Goal: Task Accomplishment & Management: Manage account settings

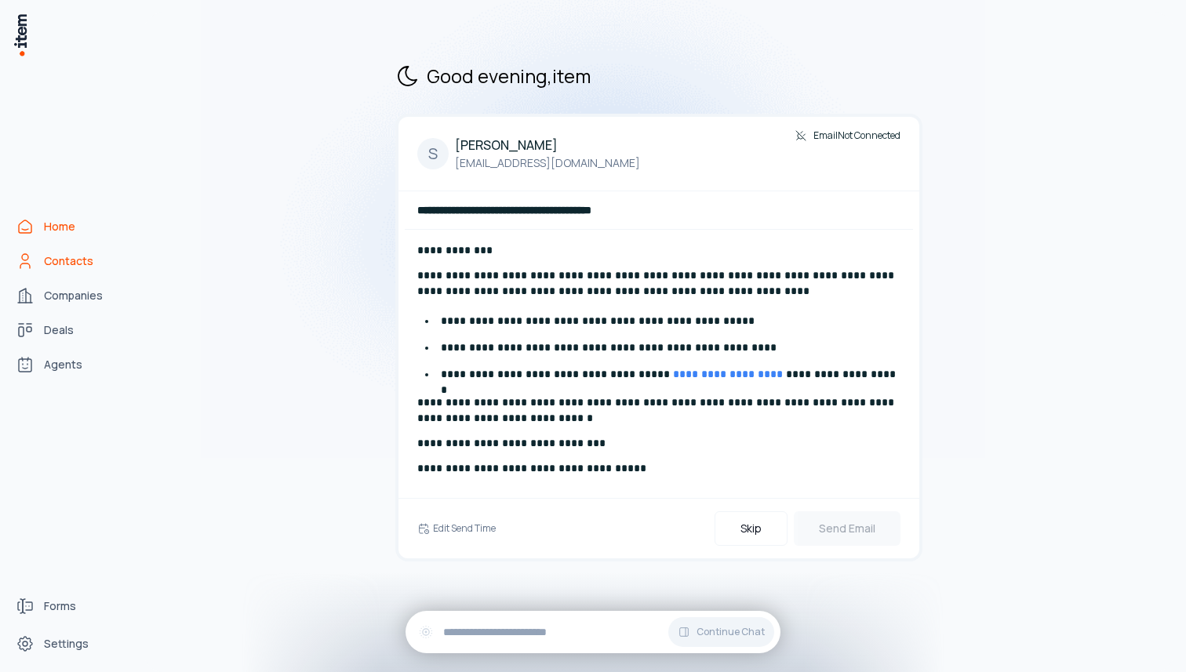
click at [77, 253] on span "Contacts" at bounding box center [68, 261] width 49 height 16
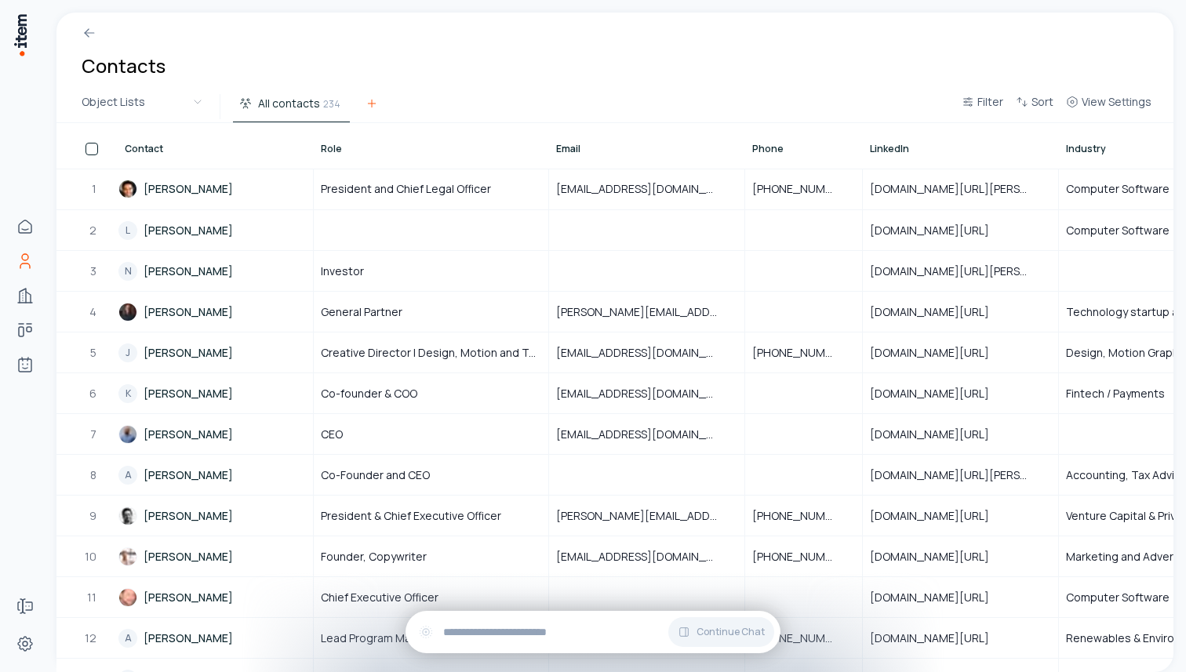
click at [373, 107] on icon at bounding box center [371, 103] width 13 height 13
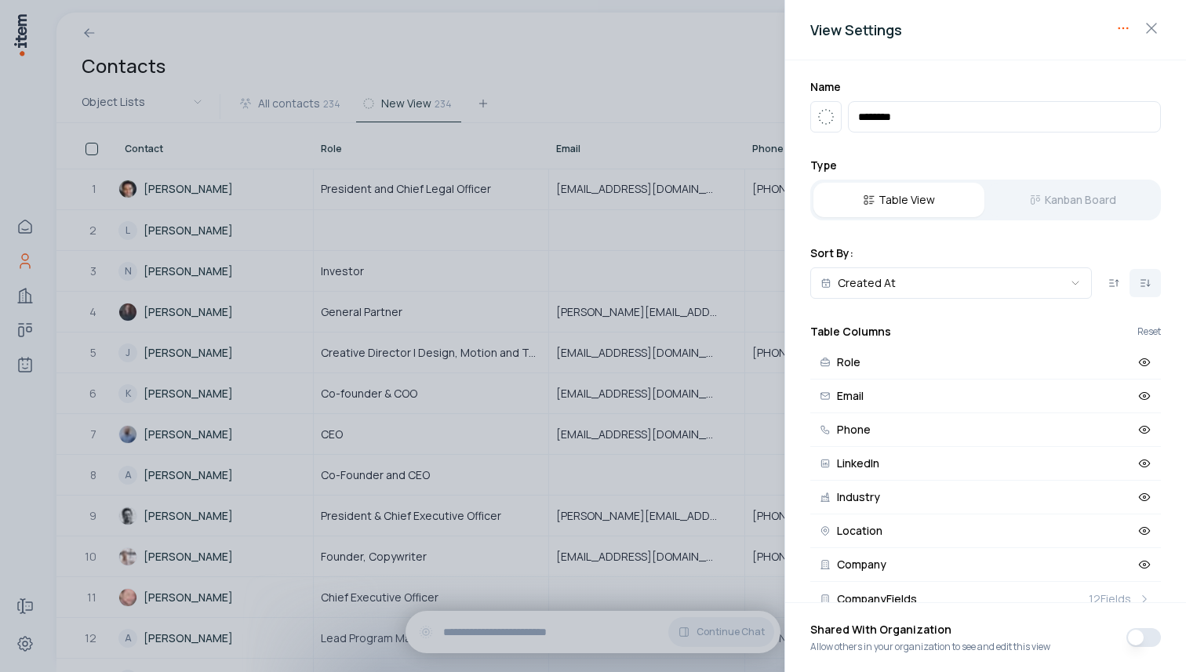
click at [1114, 31] on body "Home Contacts Companies Deals Agents Forms Settings Contacts Object Lists All c…" at bounding box center [593, 336] width 1186 height 672
click at [1060, 63] on div "Delete View" at bounding box center [1073, 60] width 118 height 25
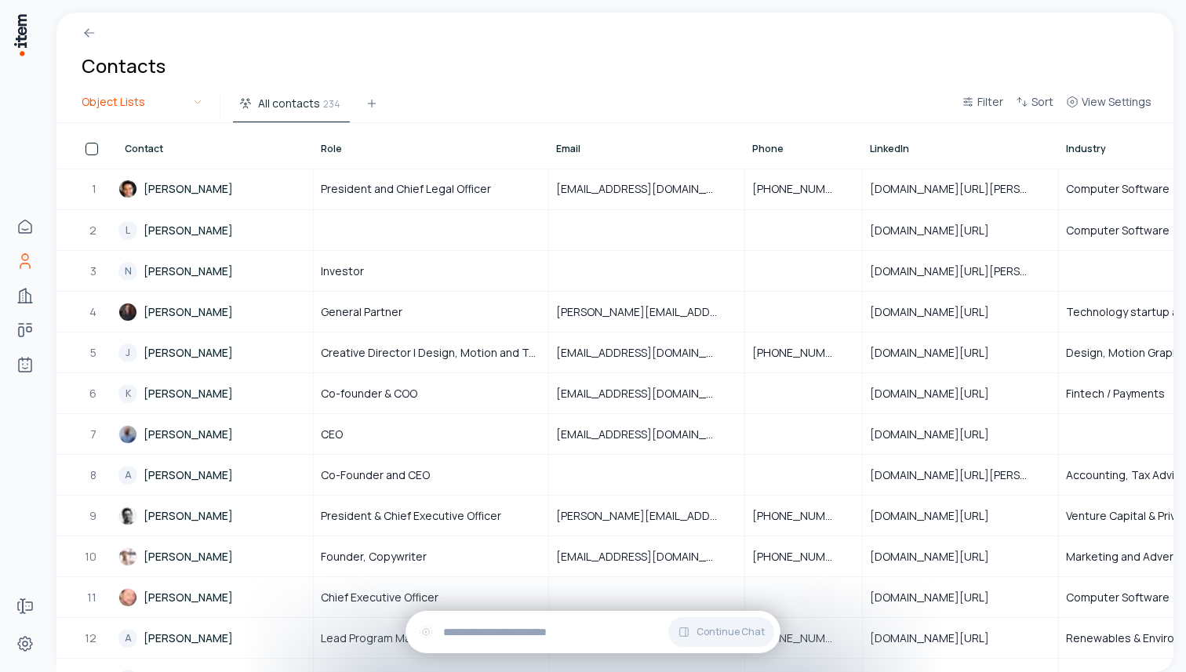
click at [195, 96] on html "Home Contacts Companies Deals Agents Forms Settings Contacts Object Lists All c…" at bounding box center [593, 336] width 1186 height 672
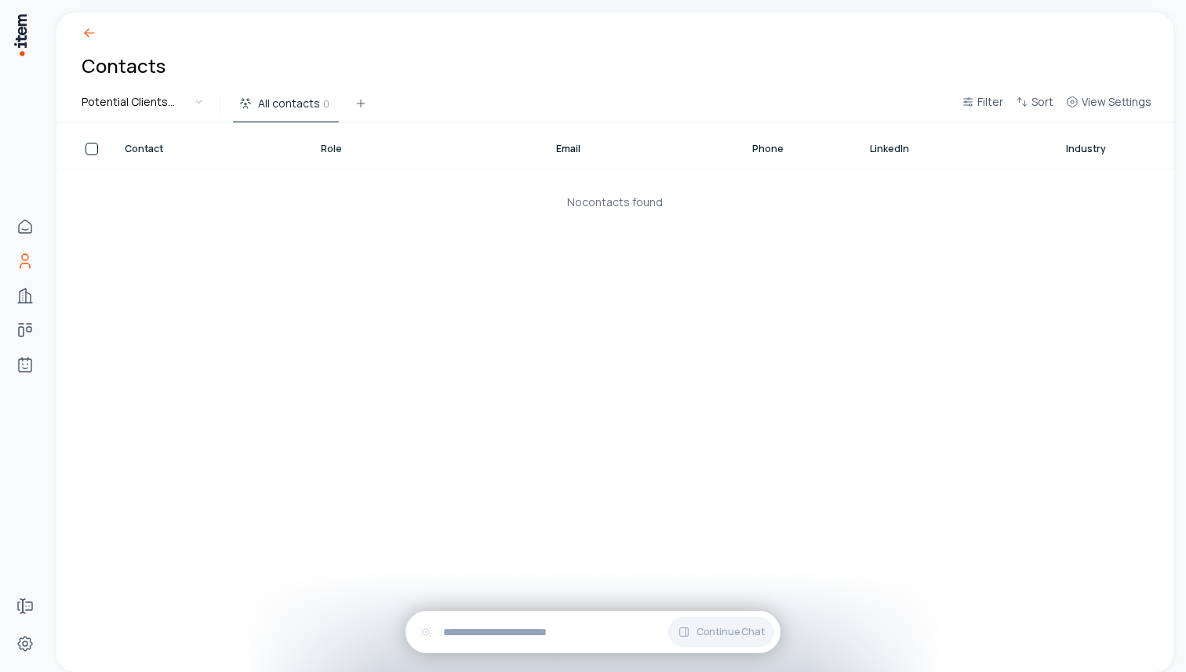
click at [93, 35] on icon at bounding box center [90, 33] width 16 height 16
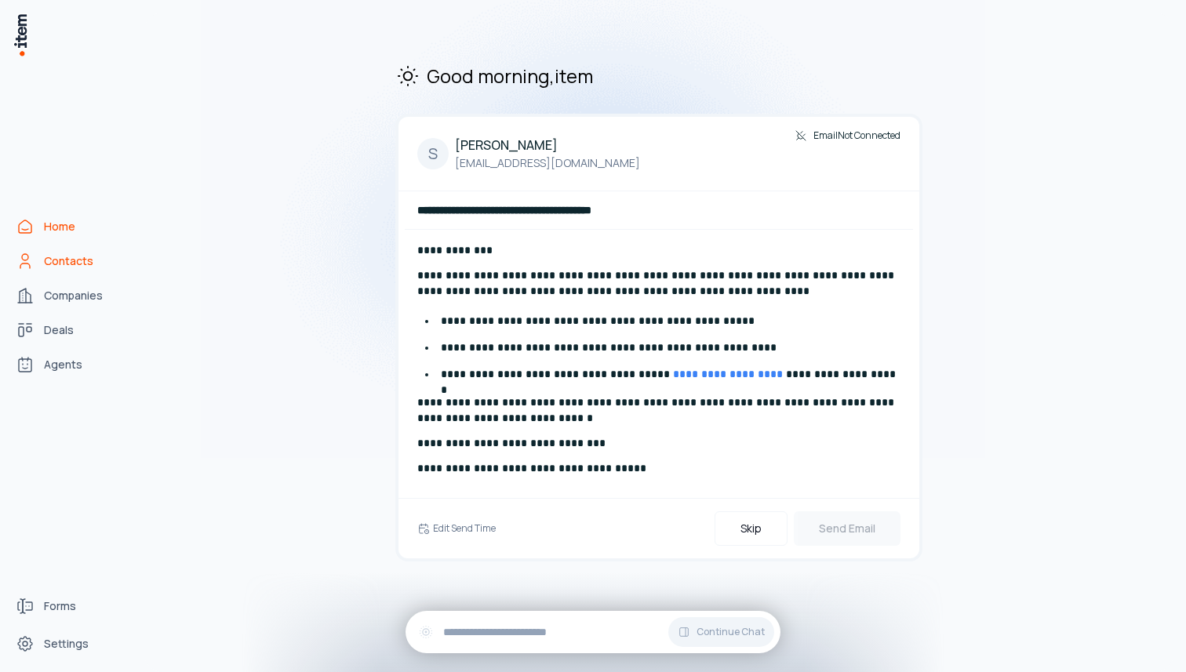
click at [66, 253] on span "Contacts" at bounding box center [68, 261] width 49 height 16
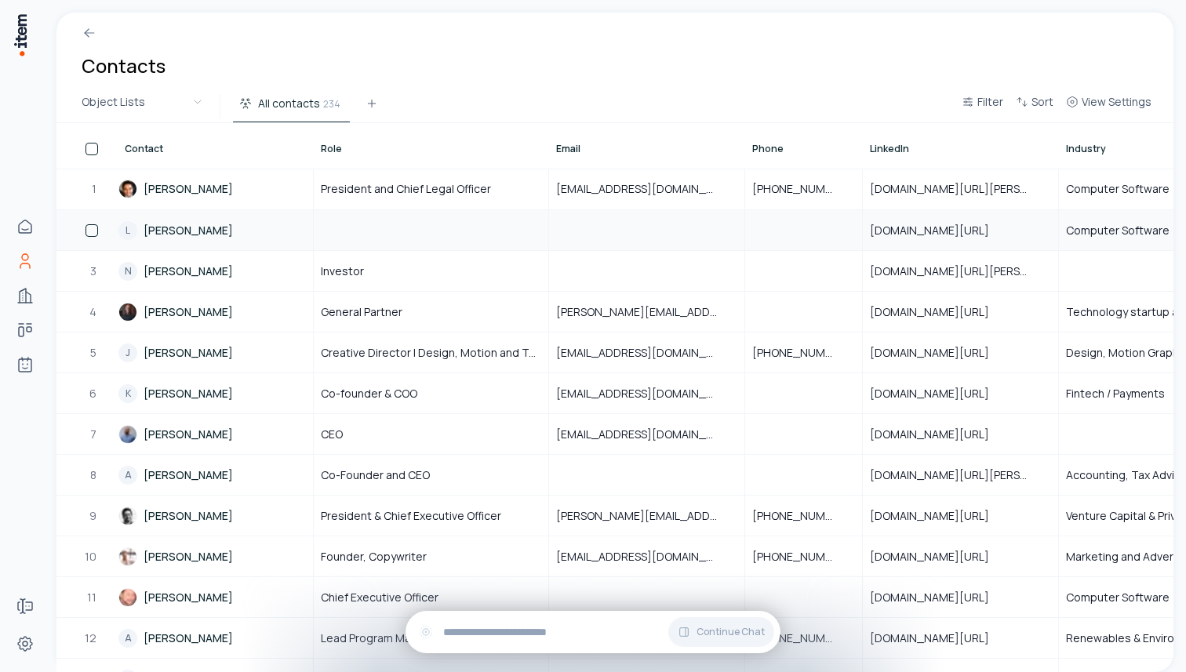
click at [93, 233] on button "button" at bounding box center [91, 230] width 13 height 13
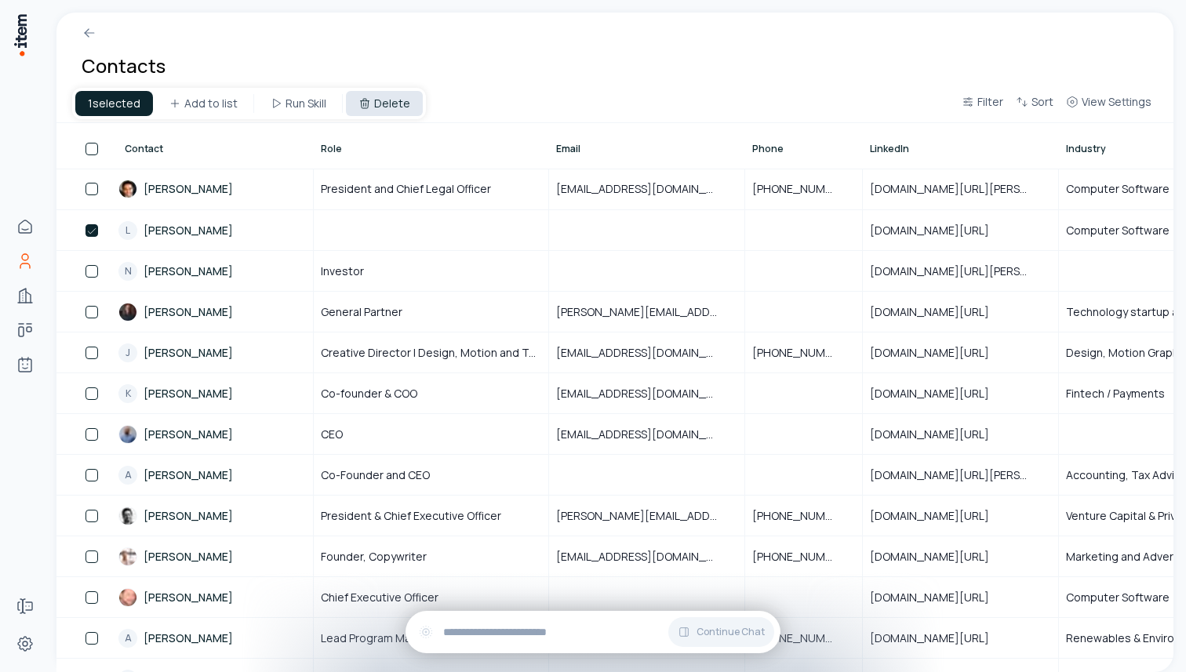
click at [385, 108] on button "Delete" at bounding box center [384, 103] width 77 height 25
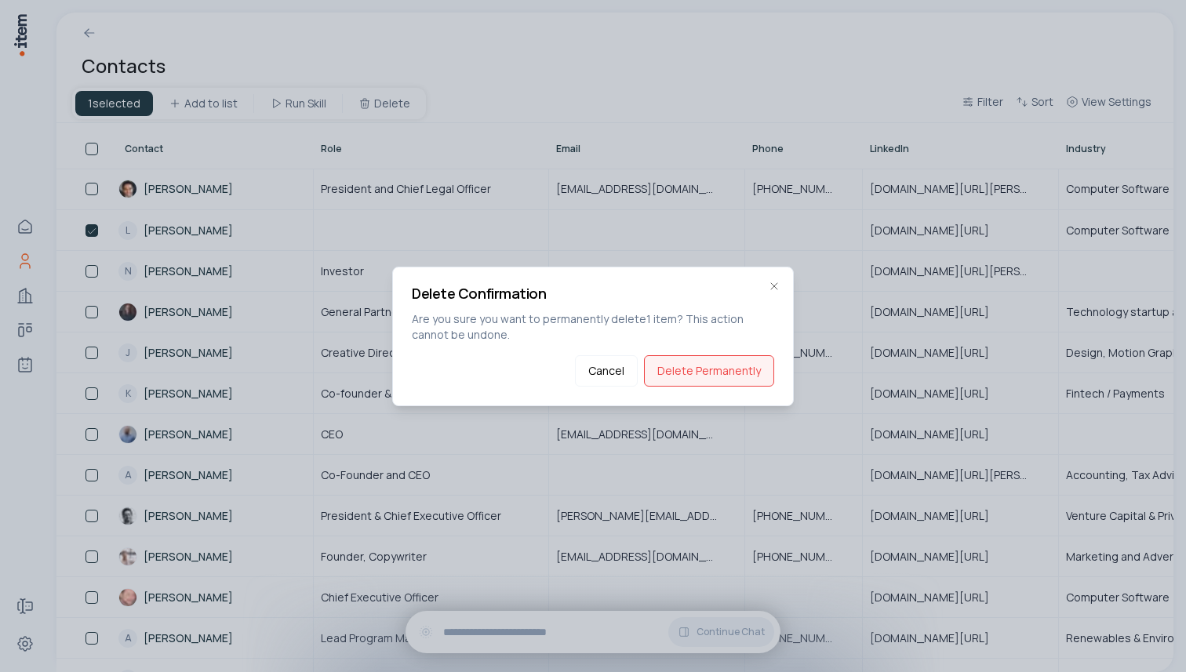
click at [710, 368] on button "Delete Permanently" at bounding box center [709, 370] width 130 height 31
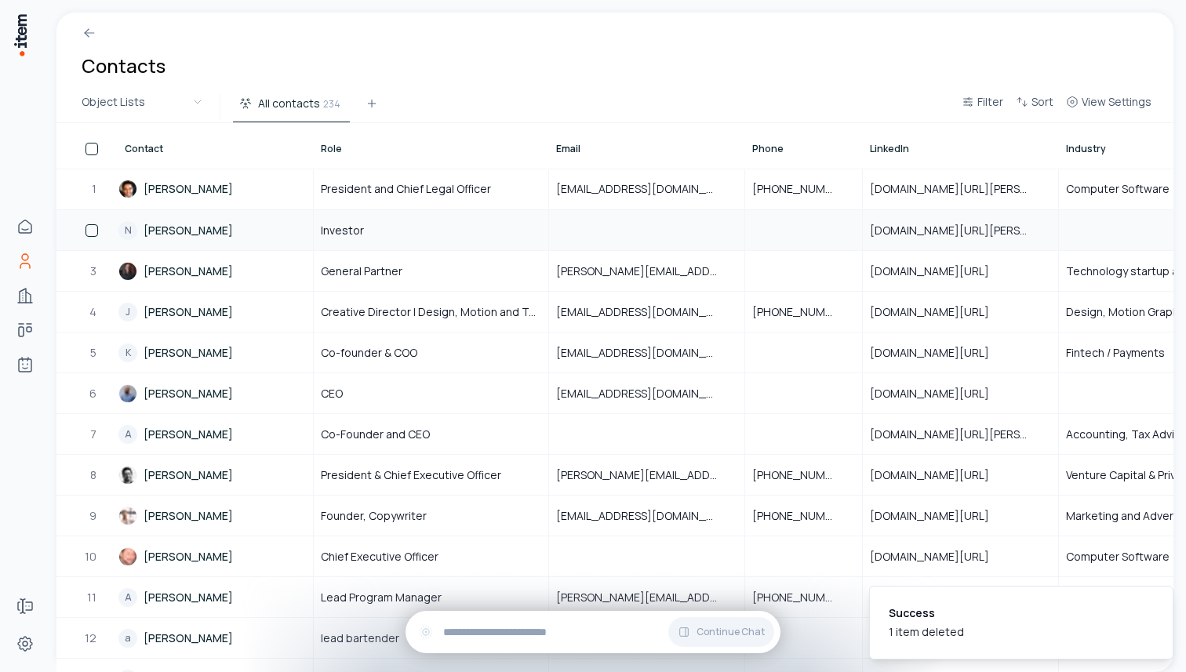
click at [91, 228] on button "button" at bounding box center [91, 230] width 13 height 13
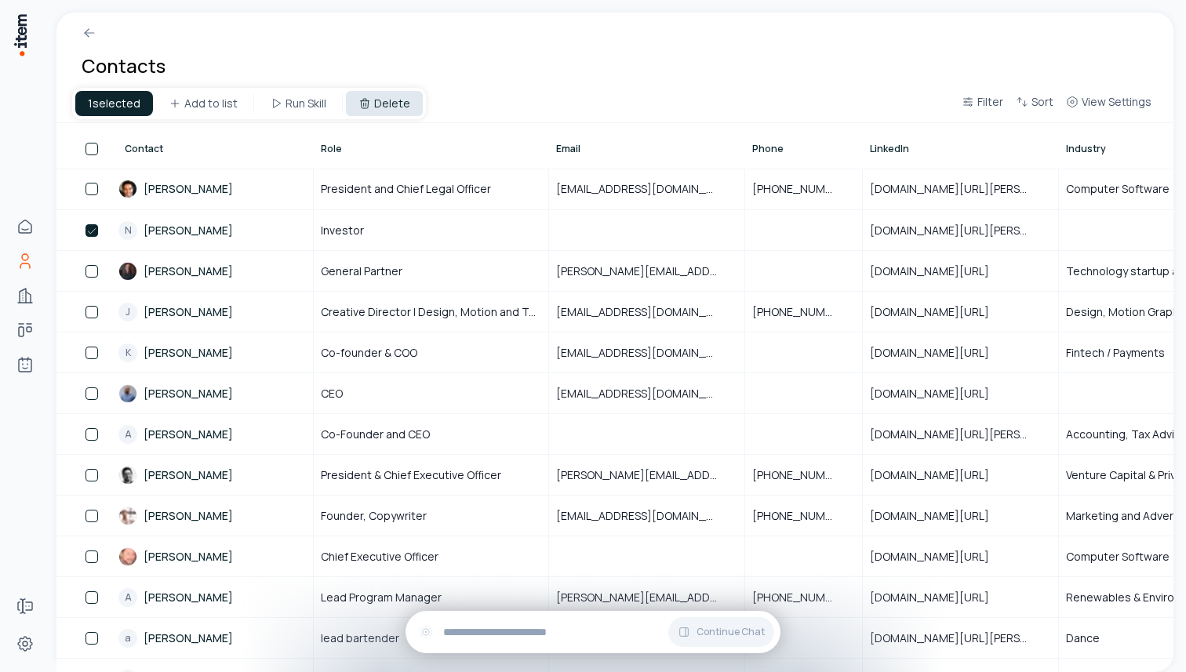
click at [379, 107] on button "Delete" at bounding box center [384, 103] width 77 height 25
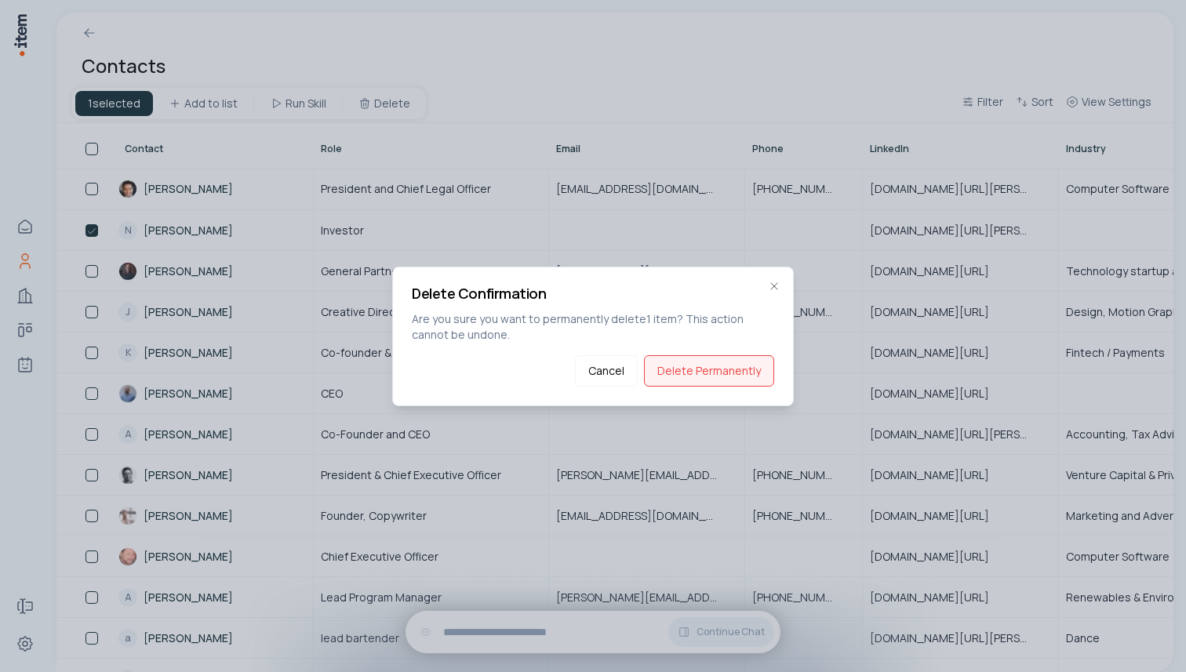
click at [721, 373] on button "Delete Permanently" at bounding box center [709, 370] width 130 height 31
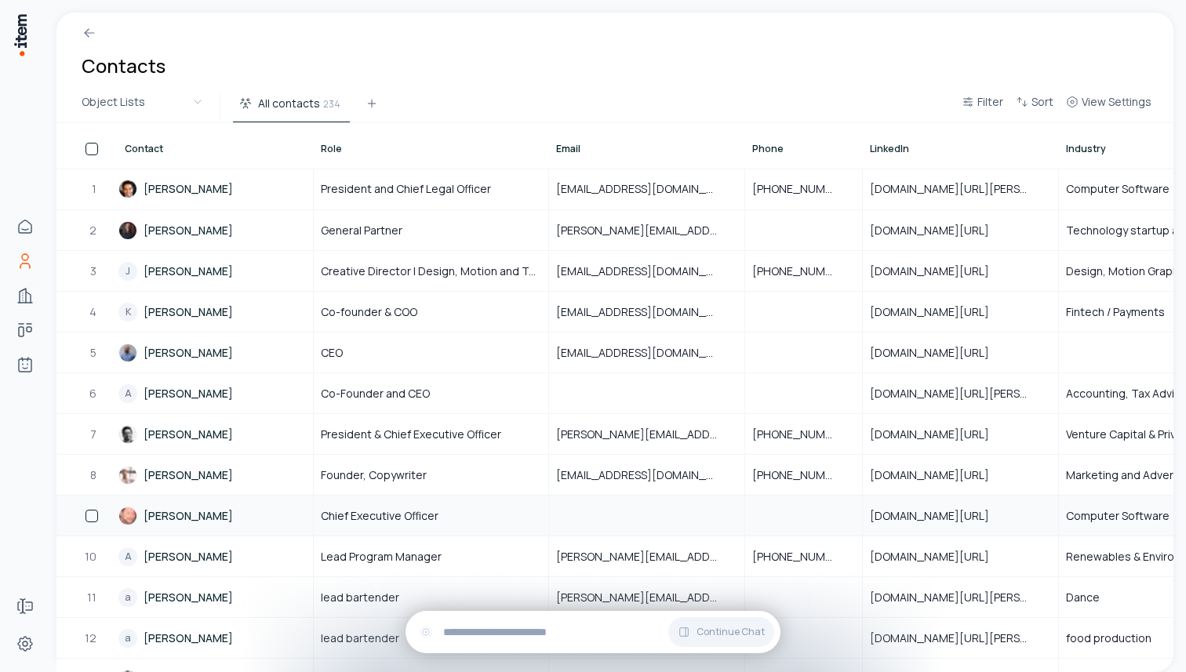
click at [87, 518] on button "button" at bounding box center [91, 516] width 13 height 13
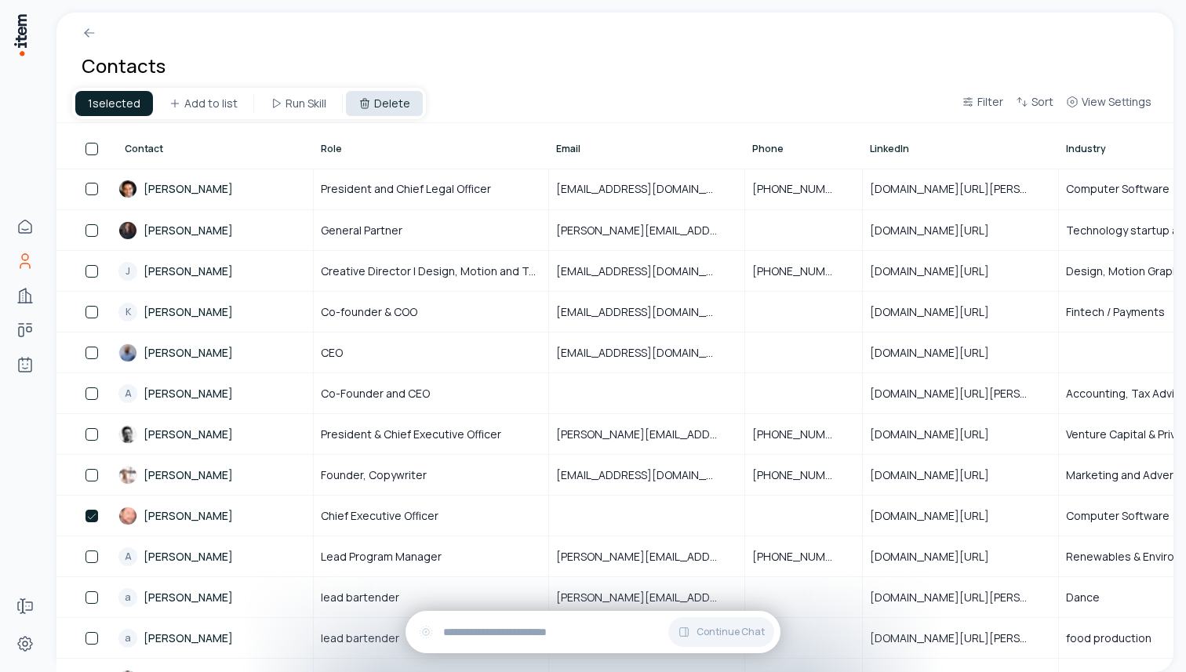
click at [380, 100] on button "Delete" at bounding box center [384, 103] width 77 height 25
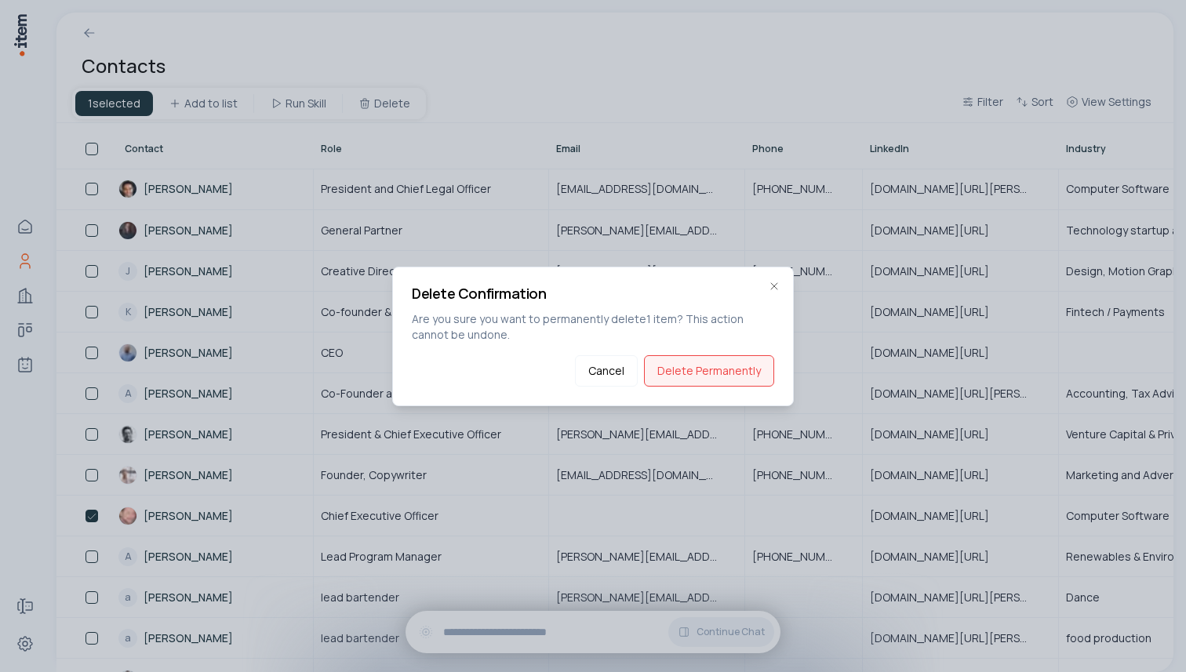
click at [735, 381] on button "Delete Permanently" at bounding box center [709, 370] width 130 height 31
